Goal: Information Seeking & Learning: Learn about a topic

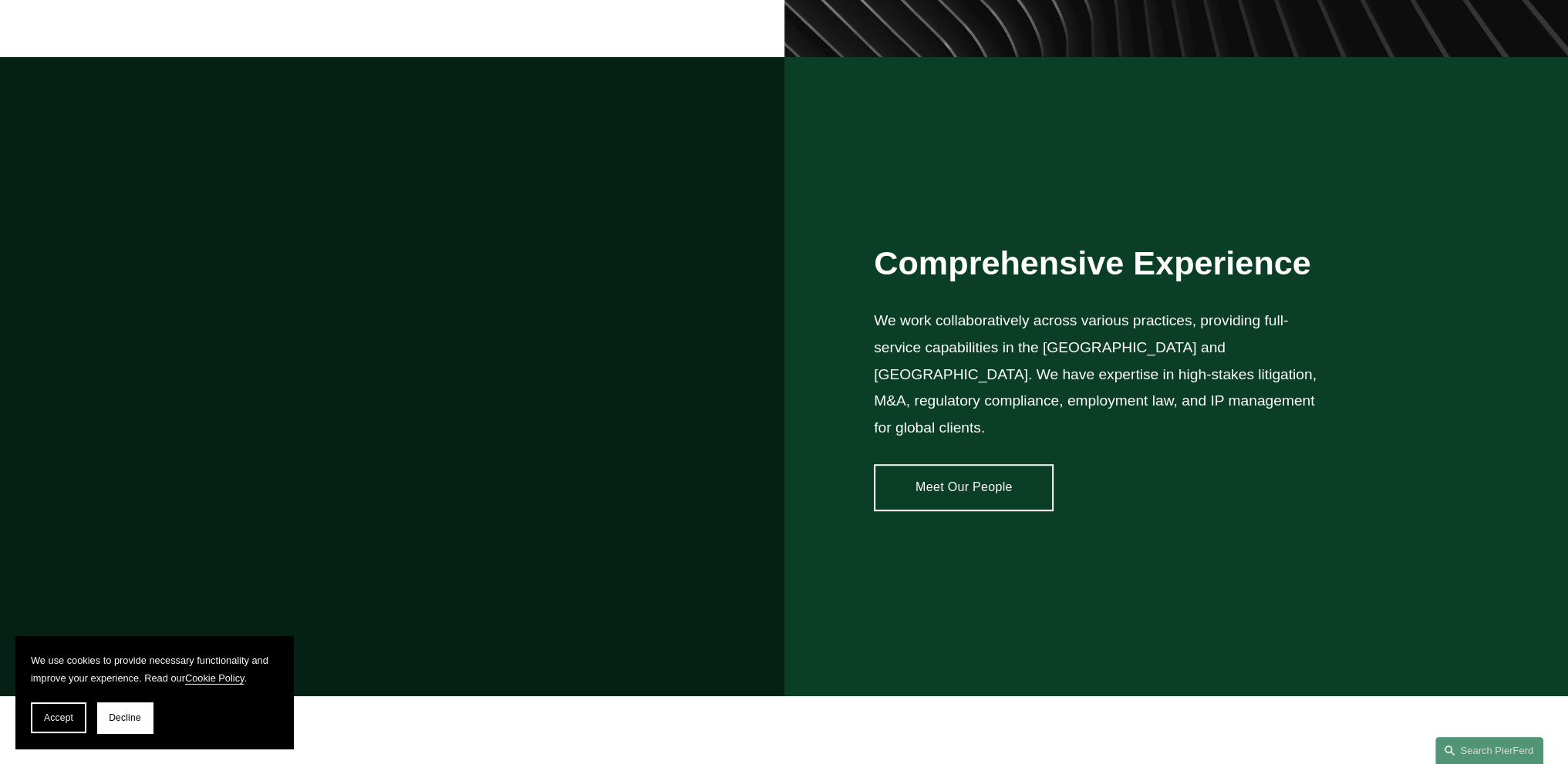
scroll to position [1465, 0]
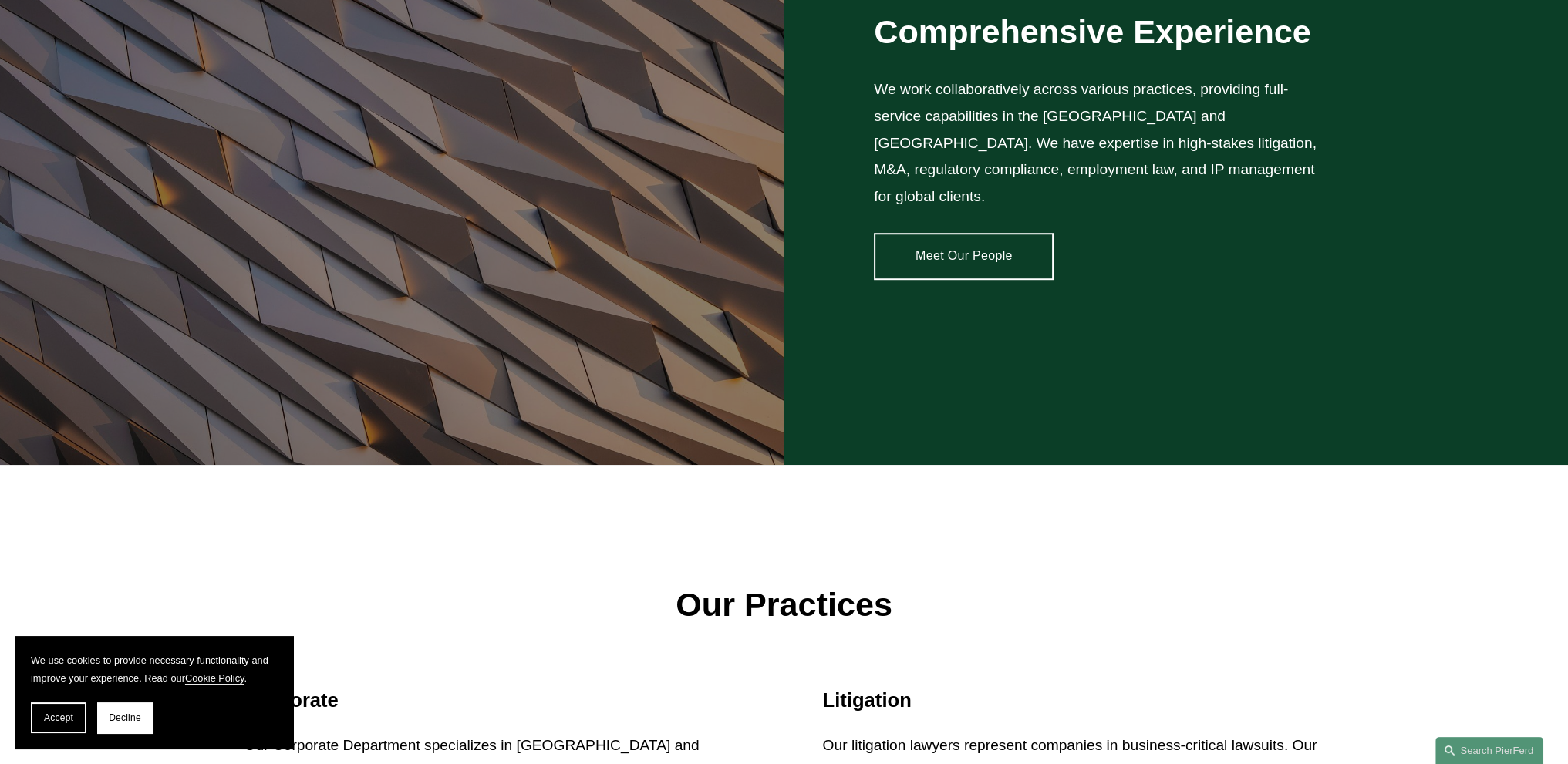
click at [919, 234] on link "Meet Our People" at bounding box center [963, 256] width 180 height 46
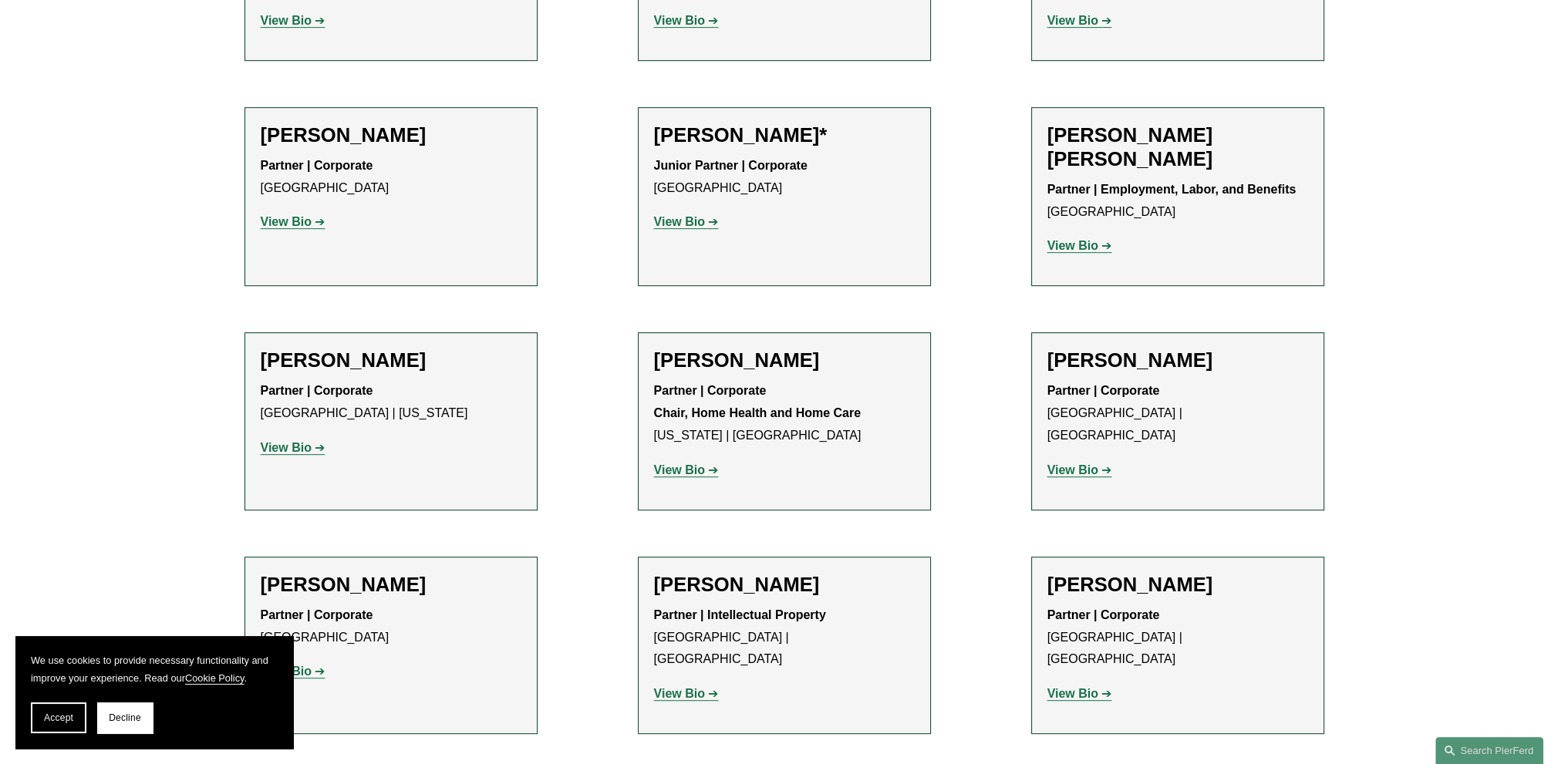
scroll to position [1157, 0]
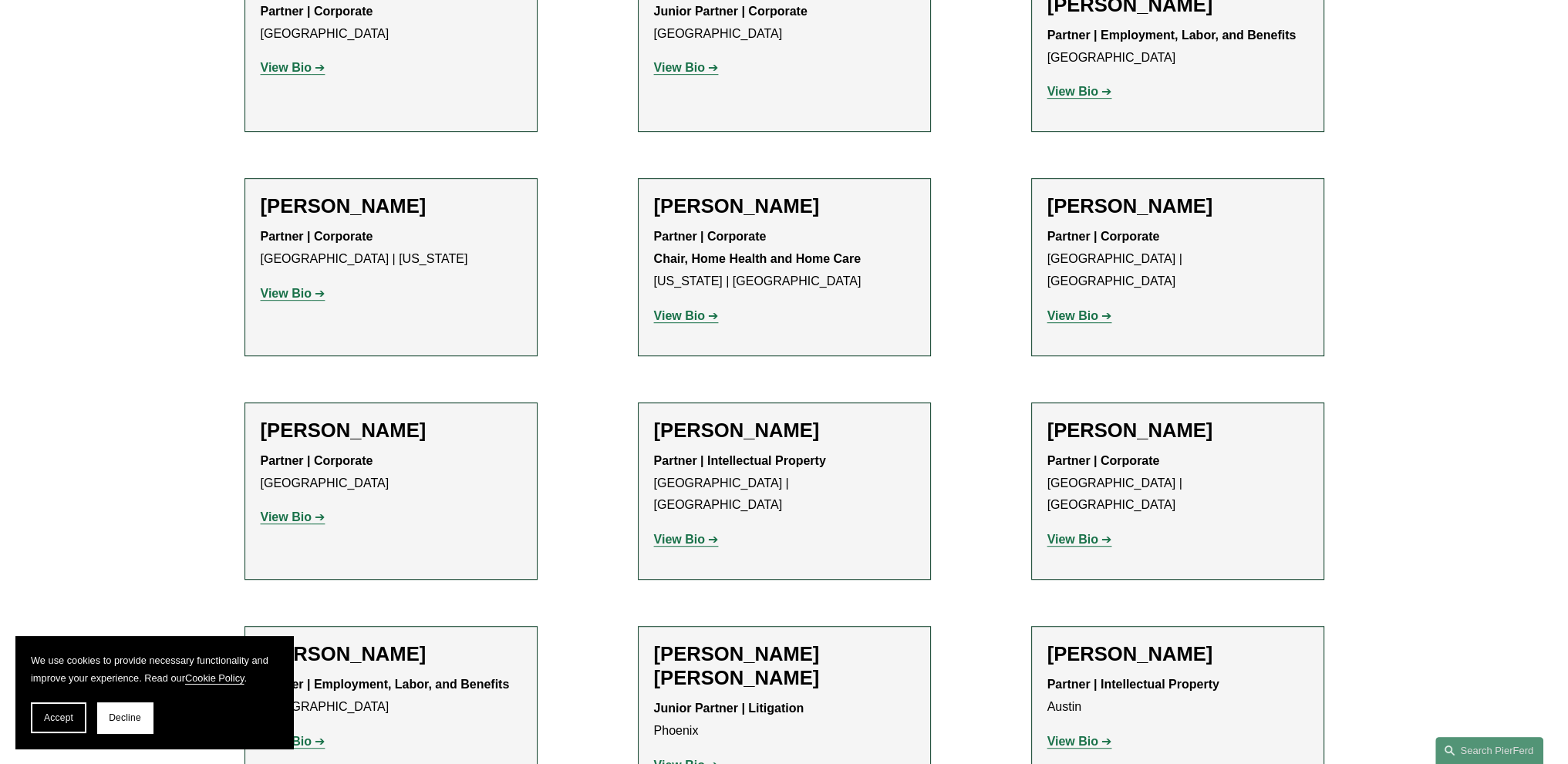
click at [278, 519] on strong "View Bio" at bounding box center [286, 517] width 51 height 13
click at [675, 533] on strong "View Bio" at bounding box center [679, 539] width 51 height 13
click at [298, 520] on strong "View Bio" at bounding box center [286, 517] width 51 height 13
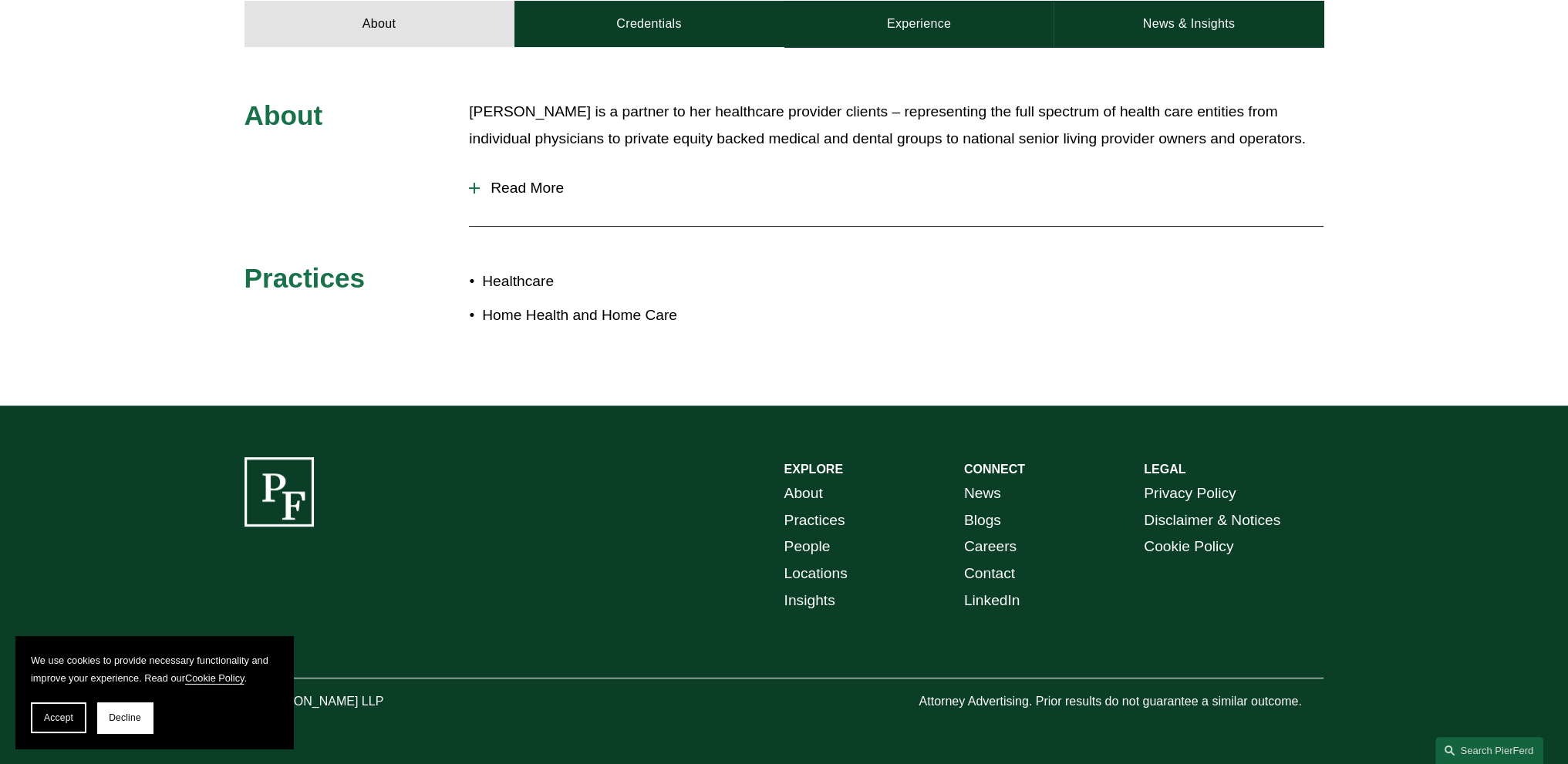
scroll to position [229, 0]
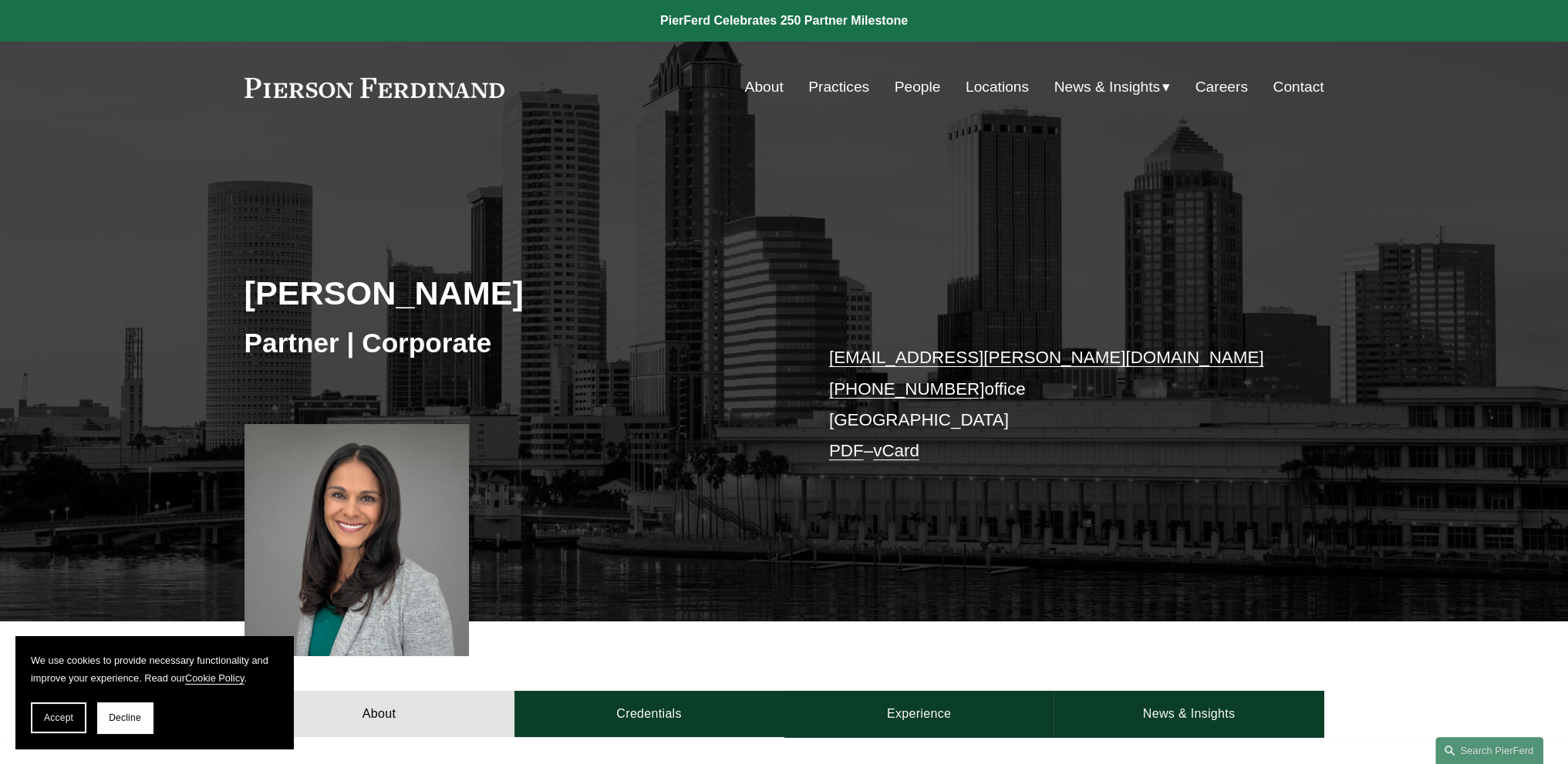
click at [847, 452] on link "PDF" at bounding box center [846, 451] width 35 height 19
